Goal: Task Accomplishment & Management: Manage account settings

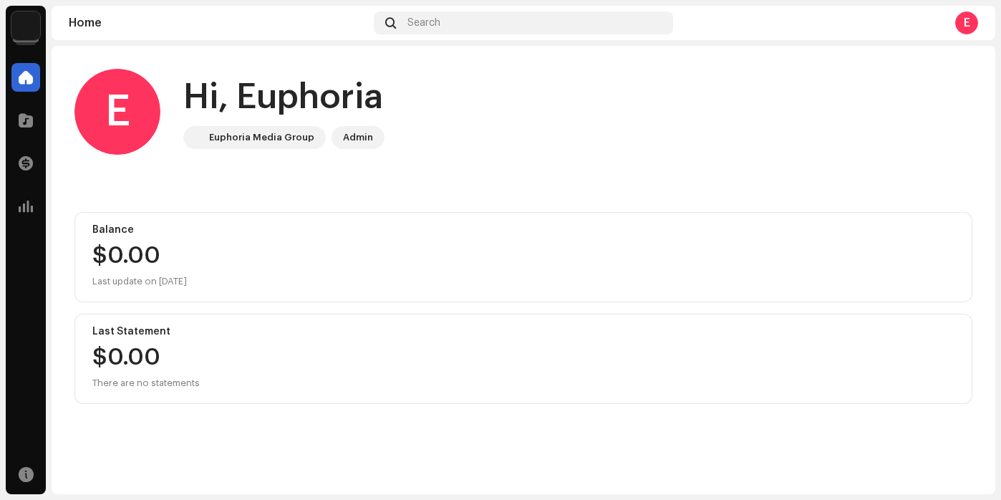
click at [29, 32] on img at bounding box center [25, 25] width 29 height 29
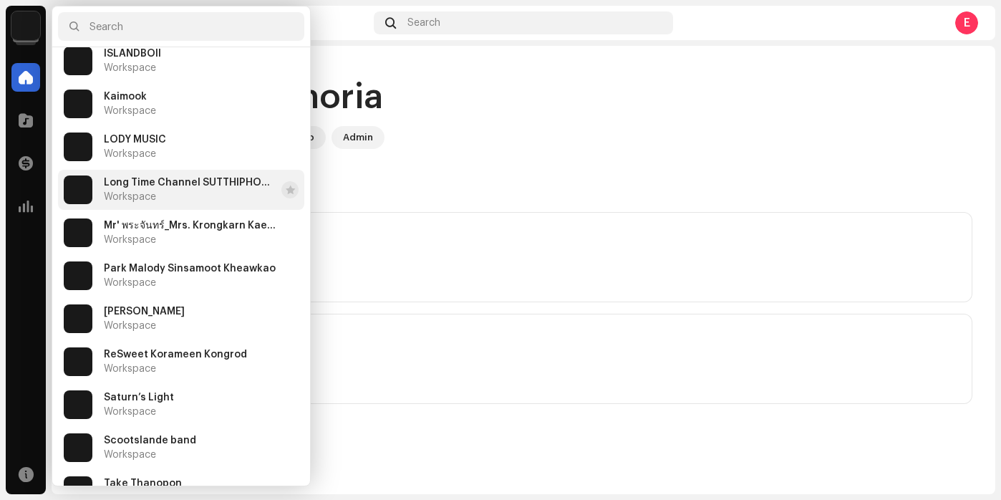
scroll to position [301, 0]
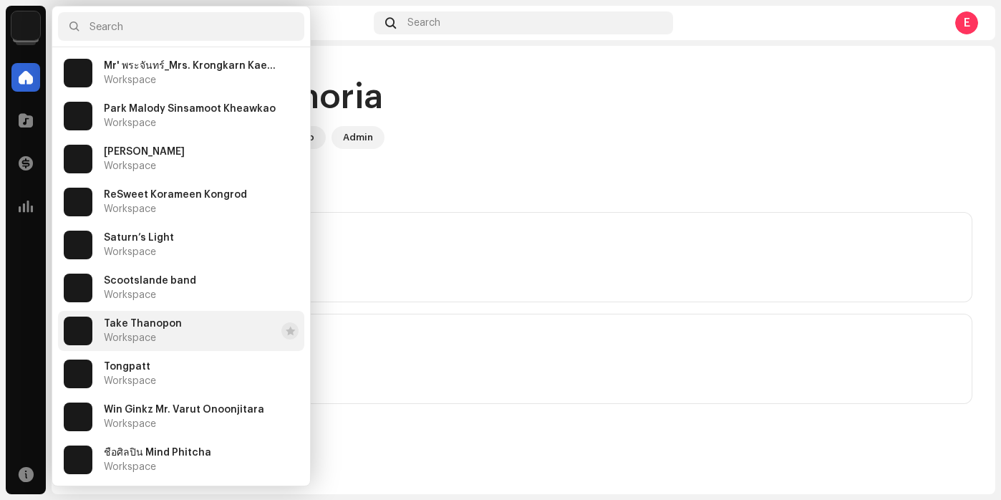
click at [177, 329] on li "Take Thanopon Workspace" at bounding box center [181, 331] width 246 height 40
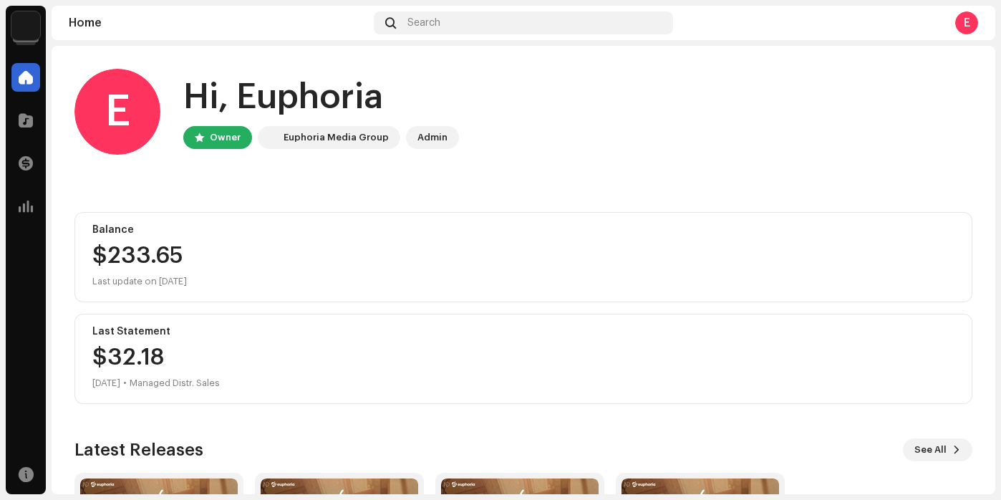
click at [34, 31] on img at bounding box center [25, 25] width 29 height 29
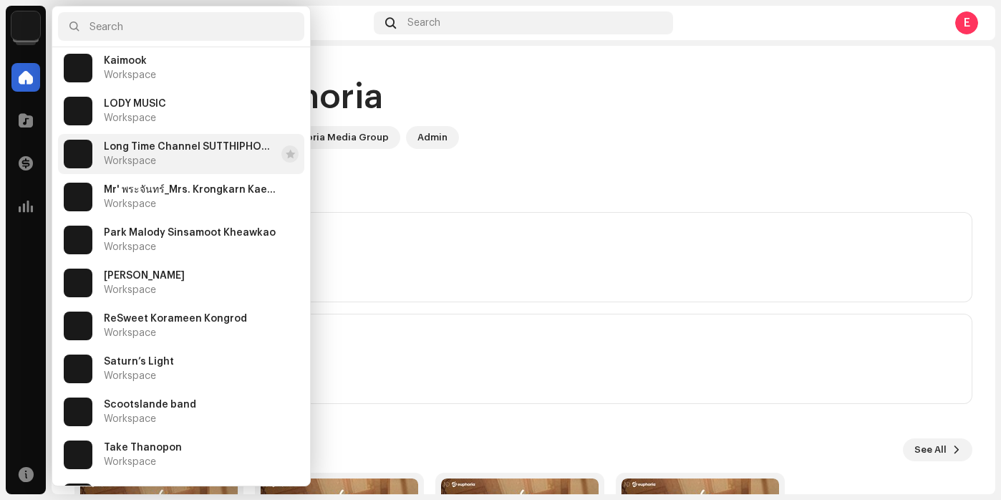
scroll to position [301, 0]
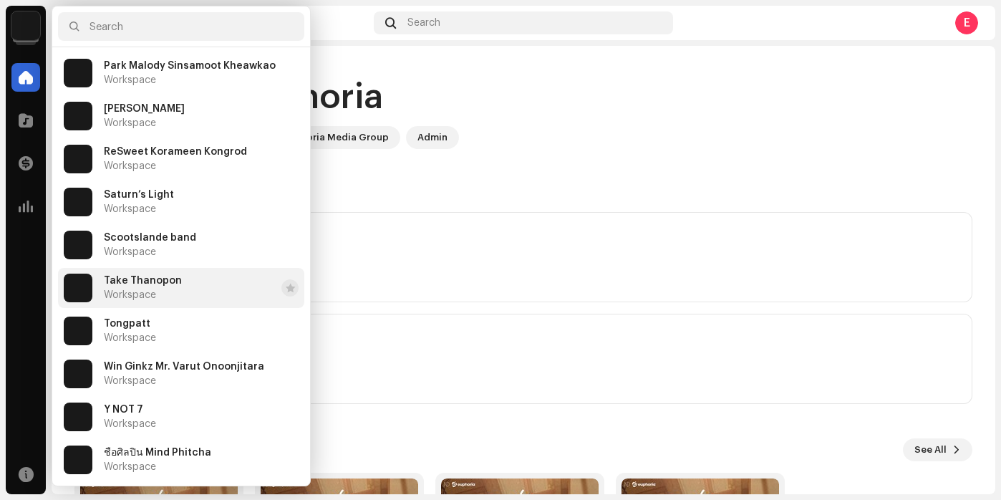
click at [202, 293] on li "Take Thanopon Workspace" at bounding box center [181, 288] width 246 height 40
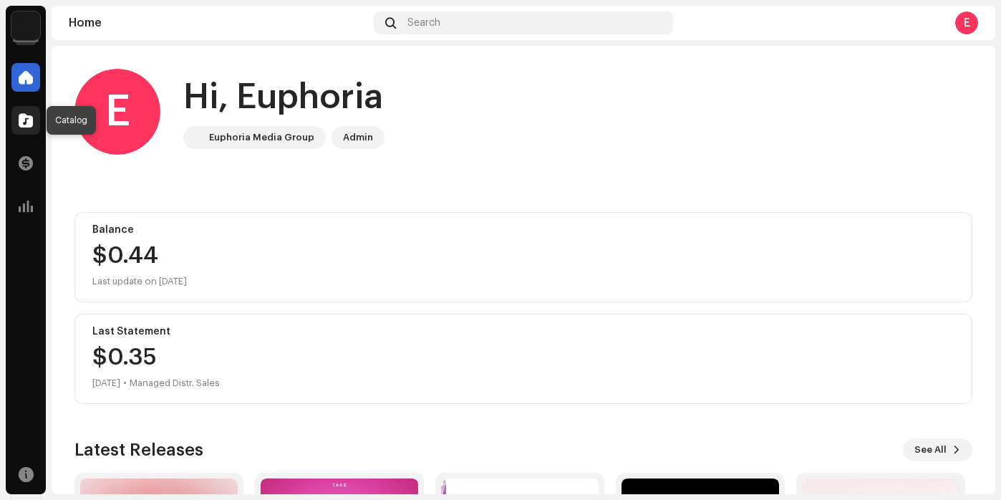
click at [29, 127] on div at bounding box center [25, 120] width 29 height 29
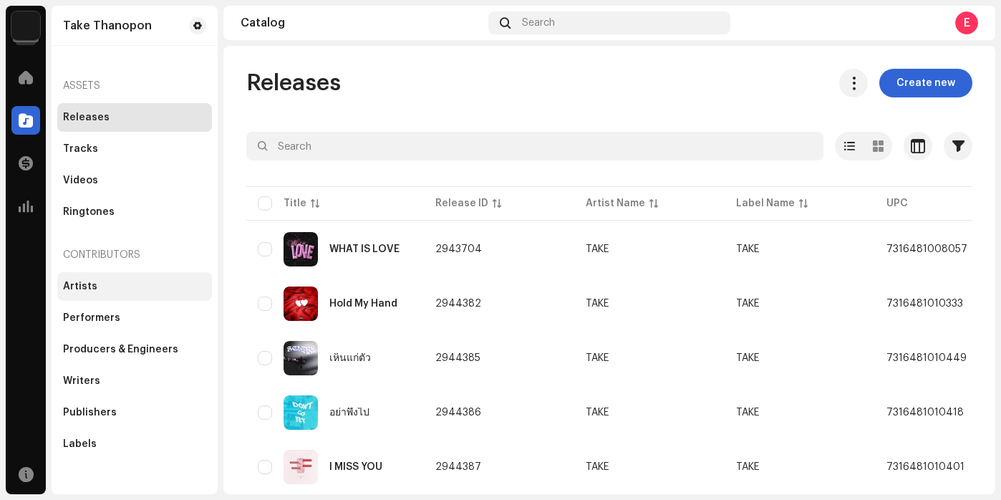
click at [123, 284] on div "Artists" at bounding box center [134, 286] width 143 height 11
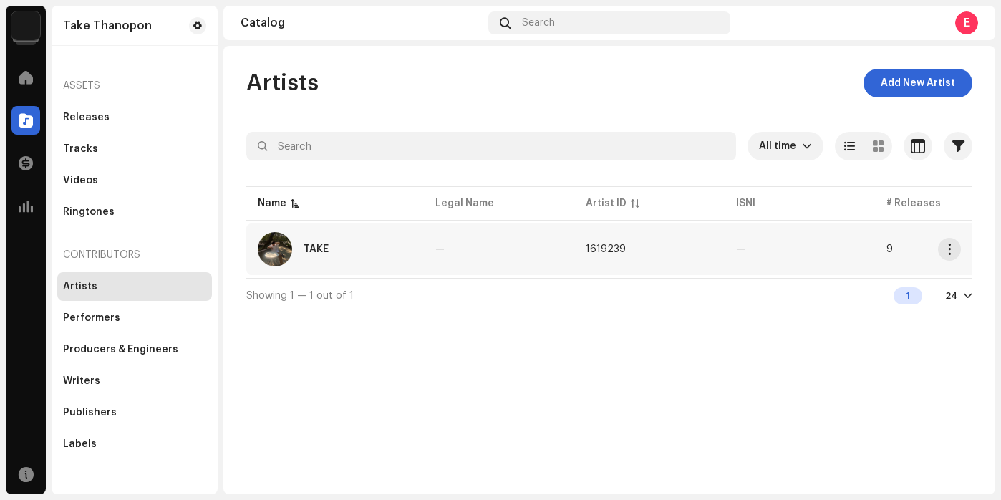
click at [324, 254] on div "TAKE" at bounding box center [316, 249] width 25 height 10
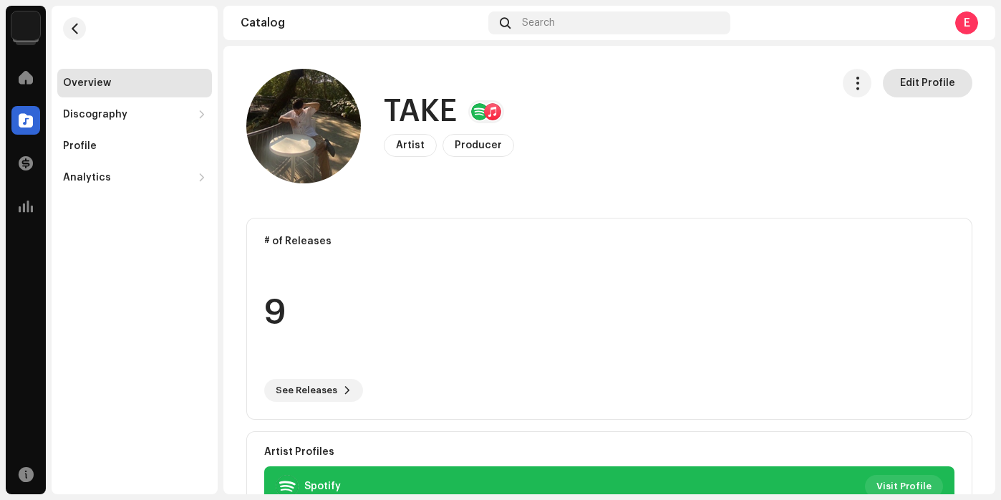
click at [905, 87] on span "Edit Profile" at bounding box center [927, 83] width 55 height 29
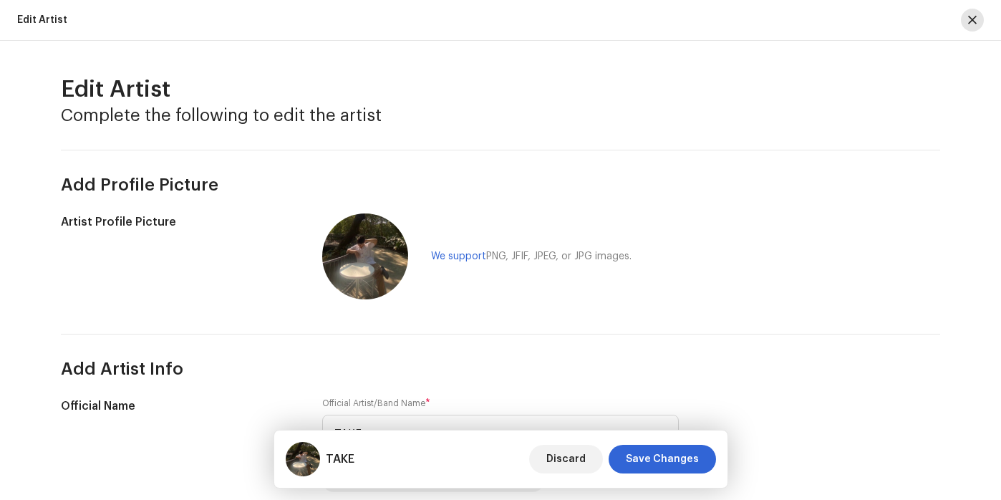
click at [975, 19] on span "button" at bounding box center [972, 19] width 9 height 11
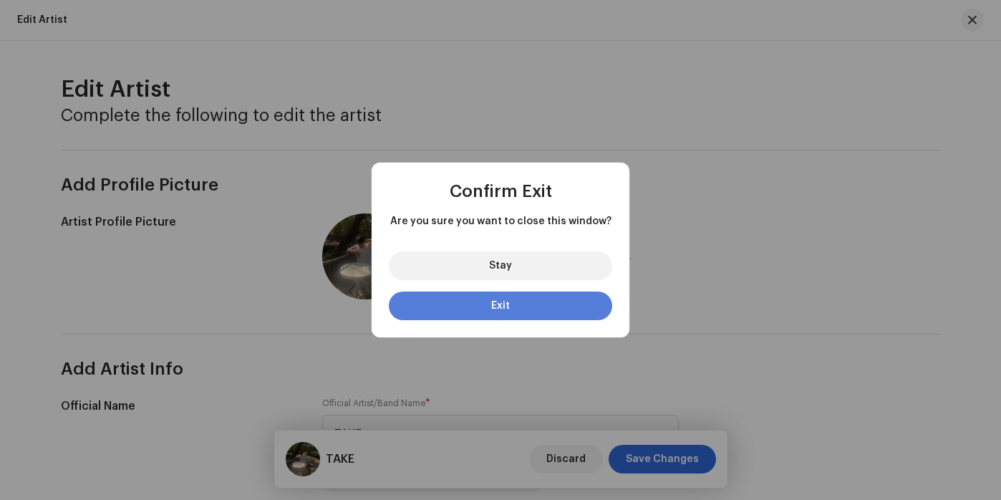
click at [473, 310] on button "Exit" at bounding box center [500, 305] width 223 height 29
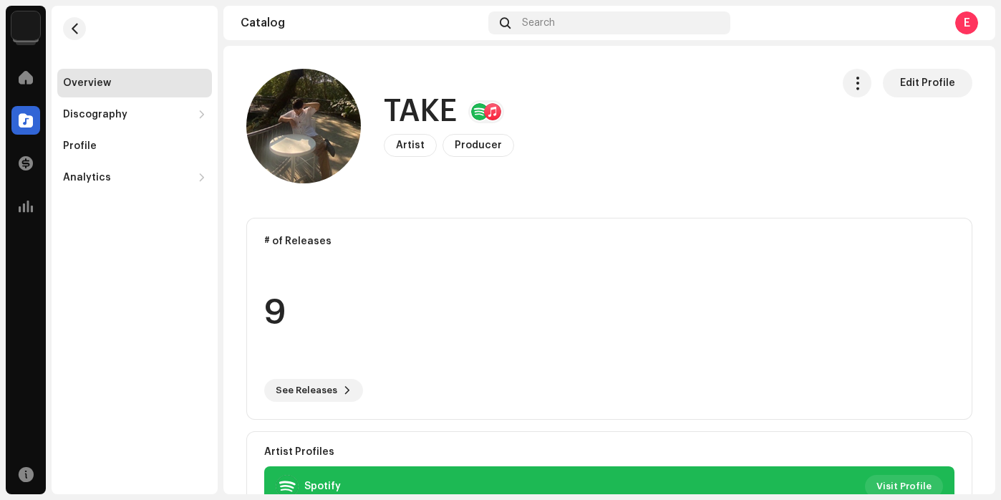
click at [28, 26] on img at bounding box center [25, 25] width 29 height 29
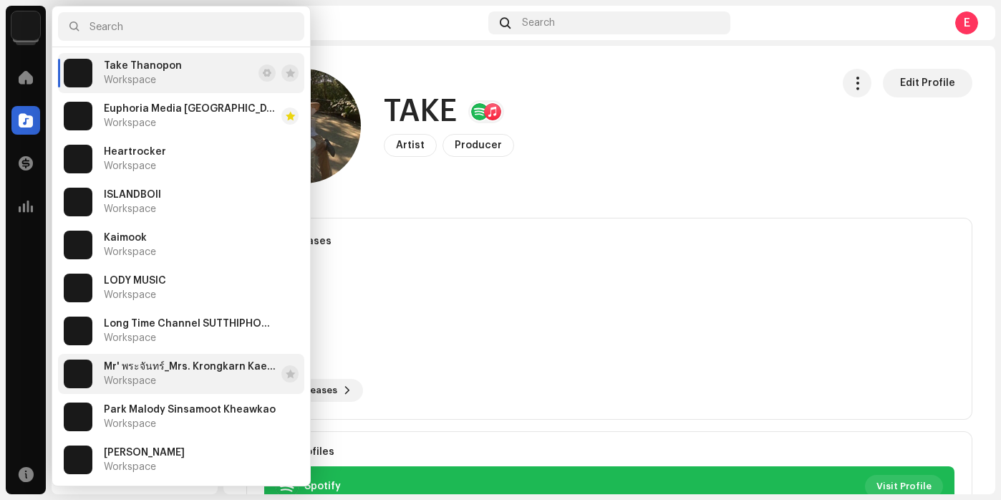
click at [196, 367] on span "Mr' พระจันทร์_Mrs. Krongkarn Kaewjamras" at bounding box center [190, 366] width 172 height 11
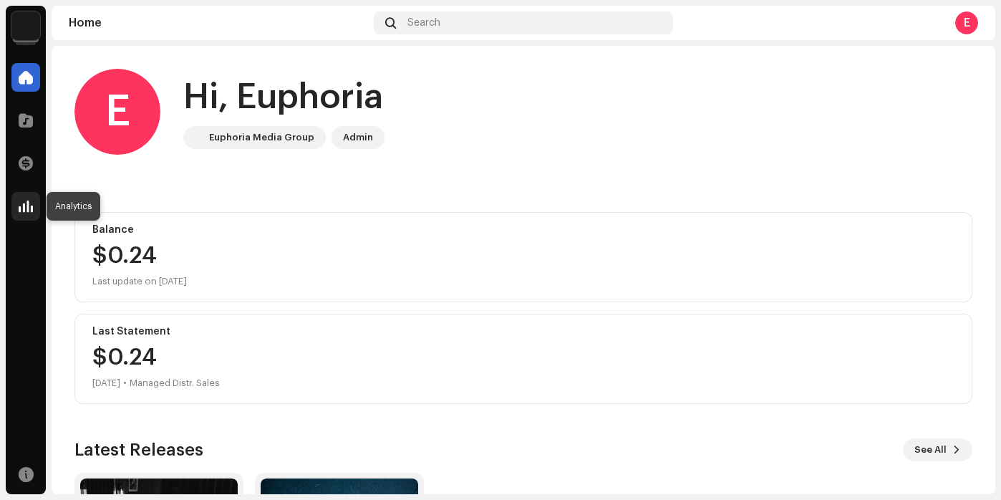
click at [32, 208] on span at bounding box center [26, 206] width 14 height 11
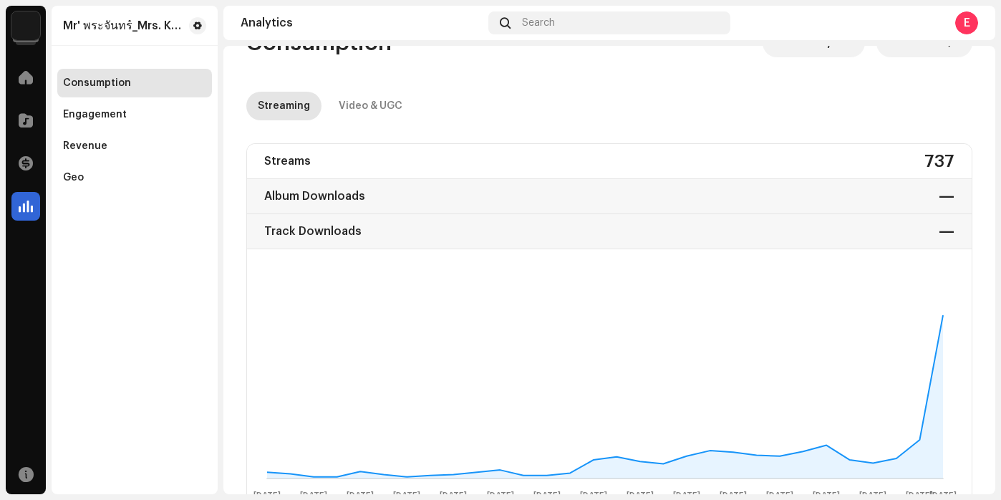
scroll to position [51, 0]
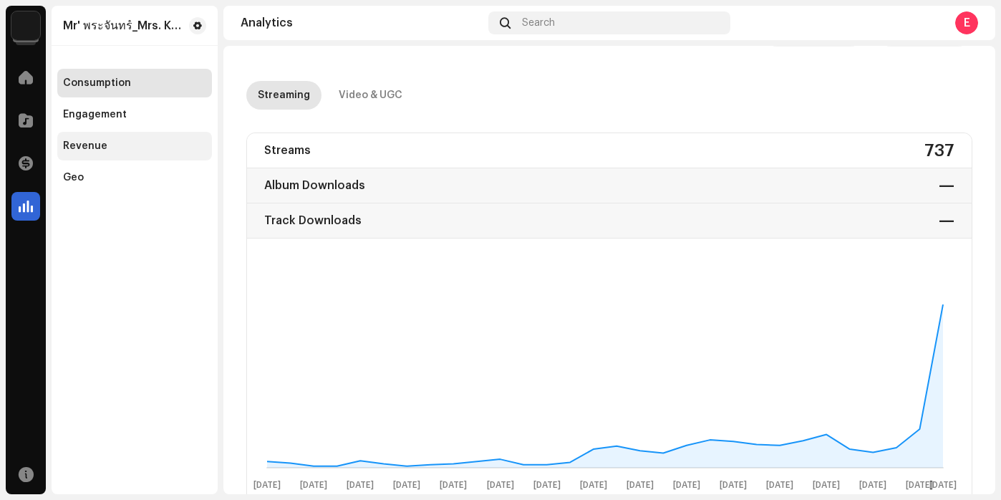
click at [127, 147] on div "Revenue" at bounding box center [134, 145] width 143 height 11
